Goal: Task Accomplishment & Management: Manage account settings

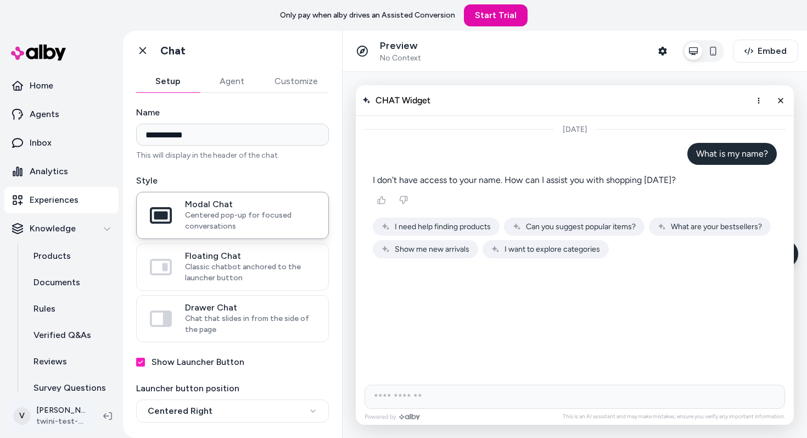
scroll to position [25, 0]
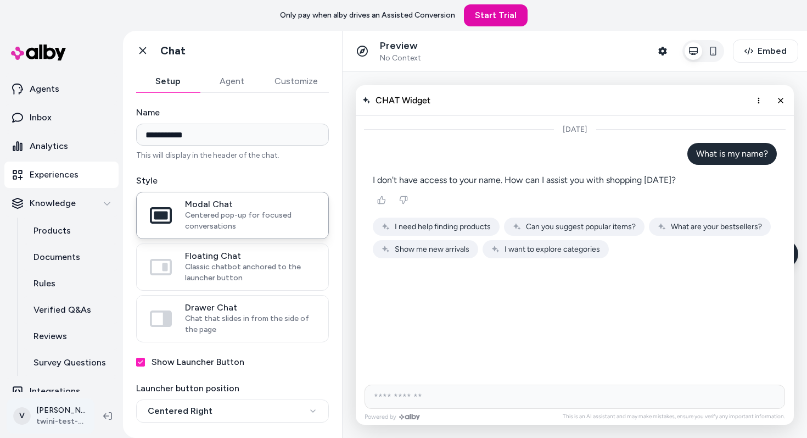
click at [62, 421] on html "**********" at bounding box center [403, 219] width 807 height 438
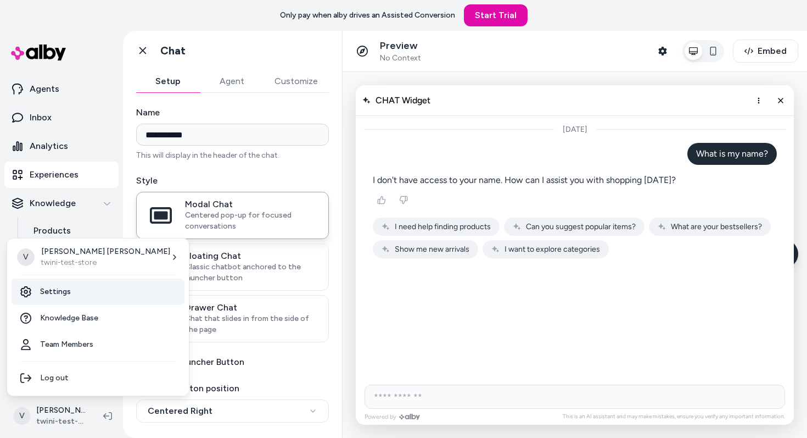
click at [72, 297] on link "Settings" at bounding box center [98, 291] width 173 height 26
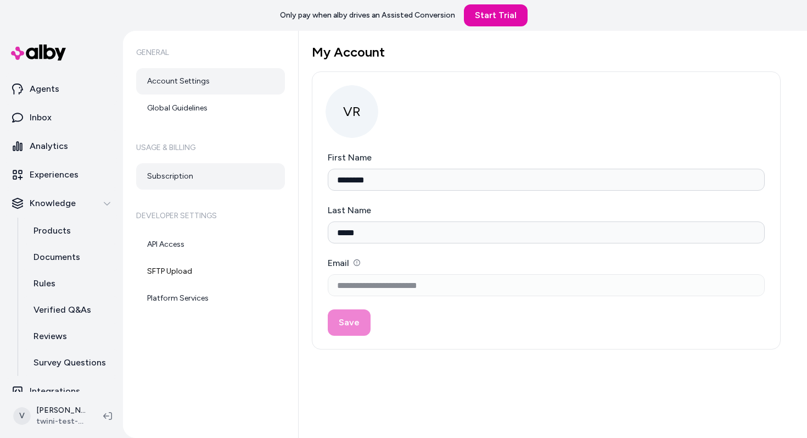
click at [188, 181] on link "Subscription" at bounding box center [210, 176] width 149 height 26
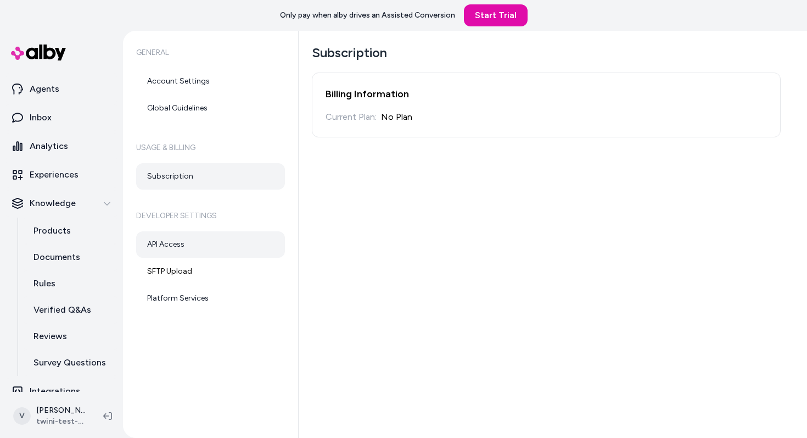
click at [188, 247] on link "API Access" at bounding box center [210, 244] width 149 height 26
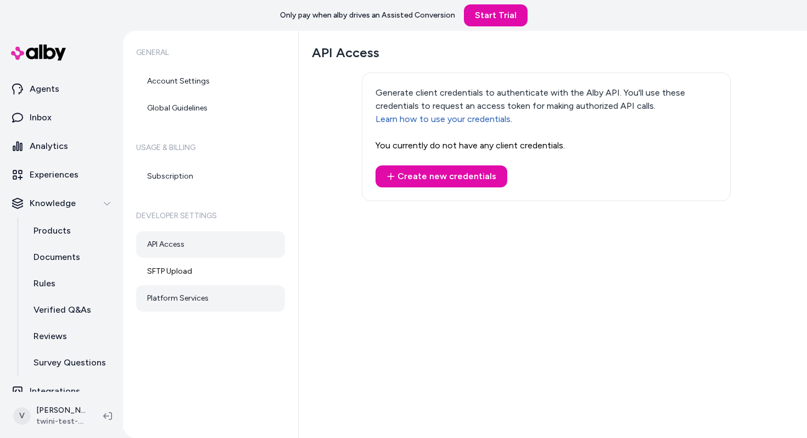
click at [194, 295] on link "Platform Services" at bounding box center [210, 298] width 149 height 26
